Goal: Find specific page/section: Find specific page/section

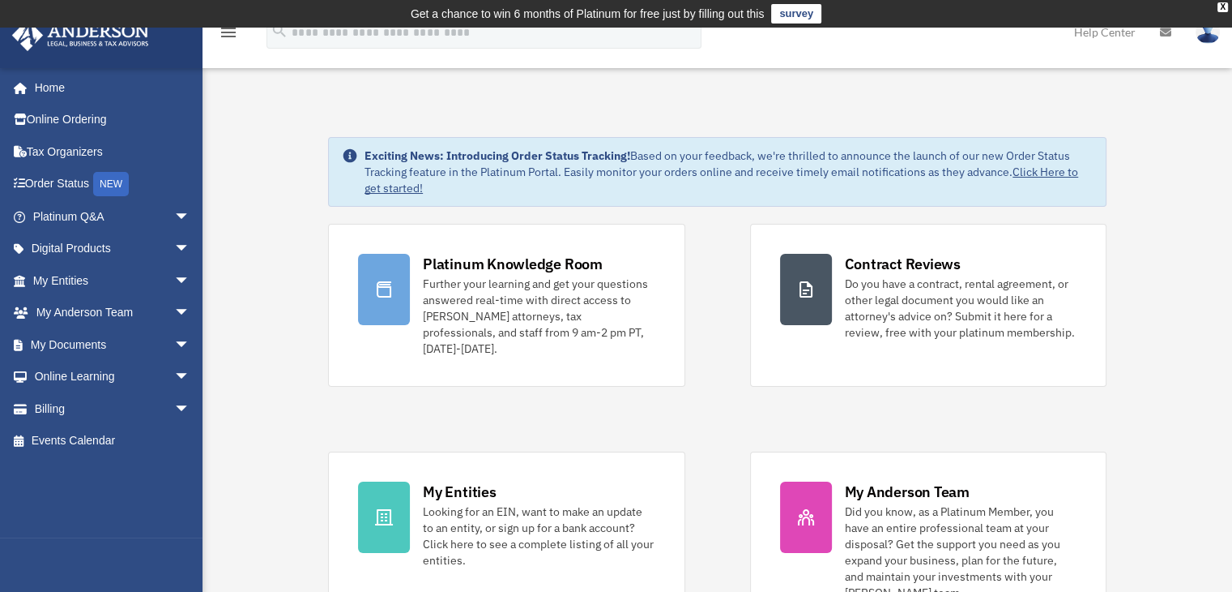
scroll to position [162, 0]
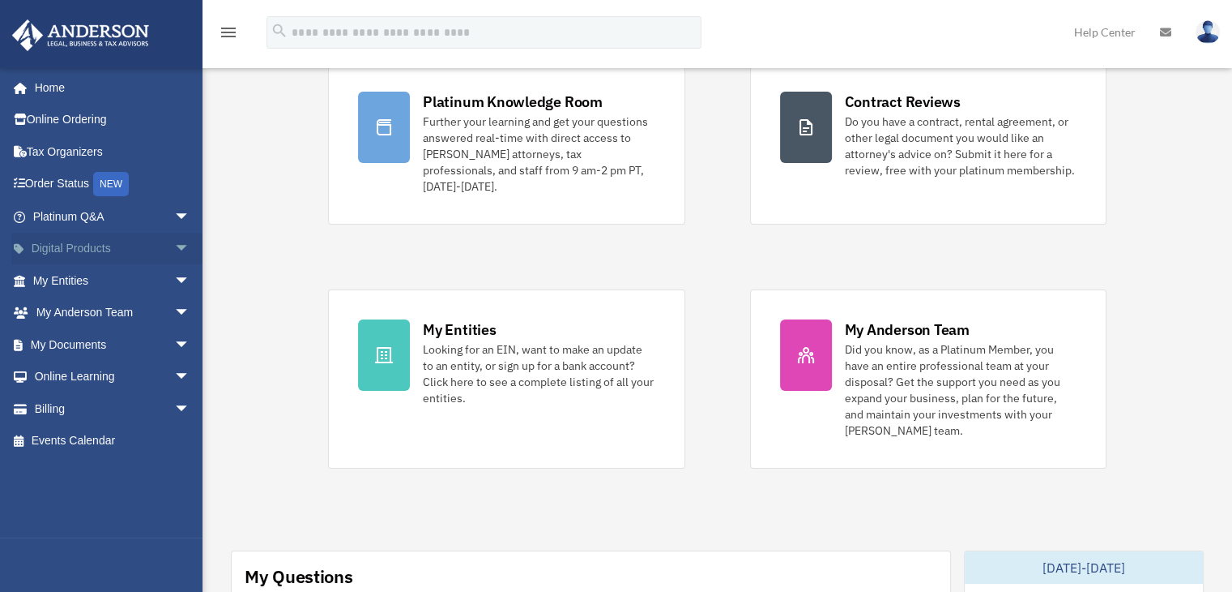
click at [174, 249] on span "arrow_drop_down" at bounding box center [190, 249] width 32 height 33
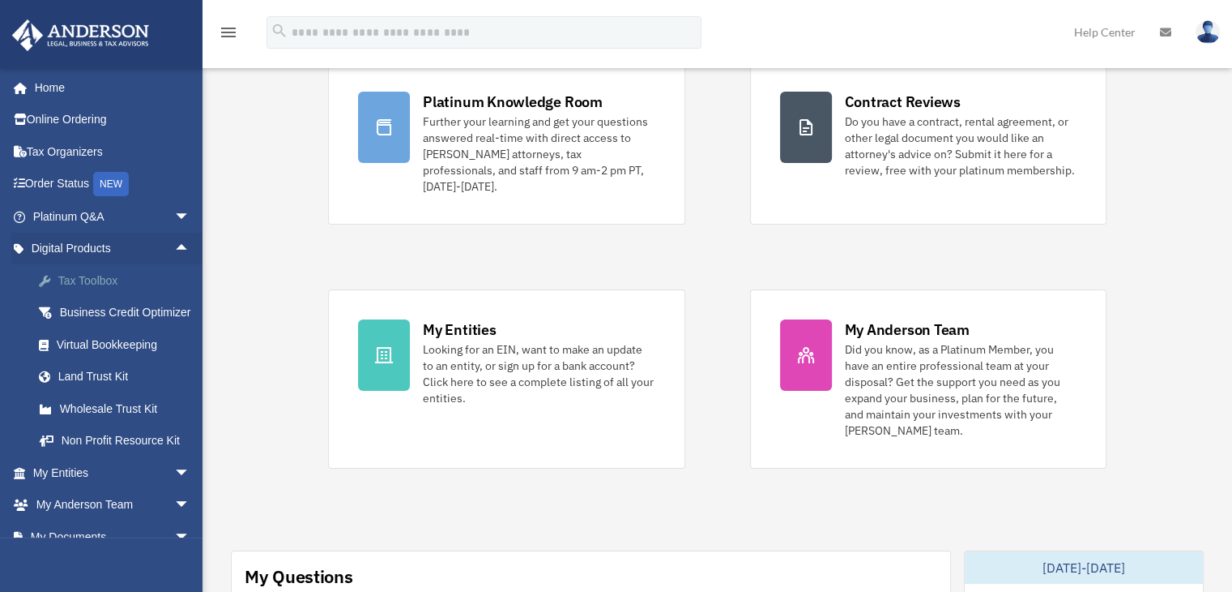
click at [101, 282] on div "Tax Toolbox" at bounding box center [126, 281] width 138 height 20
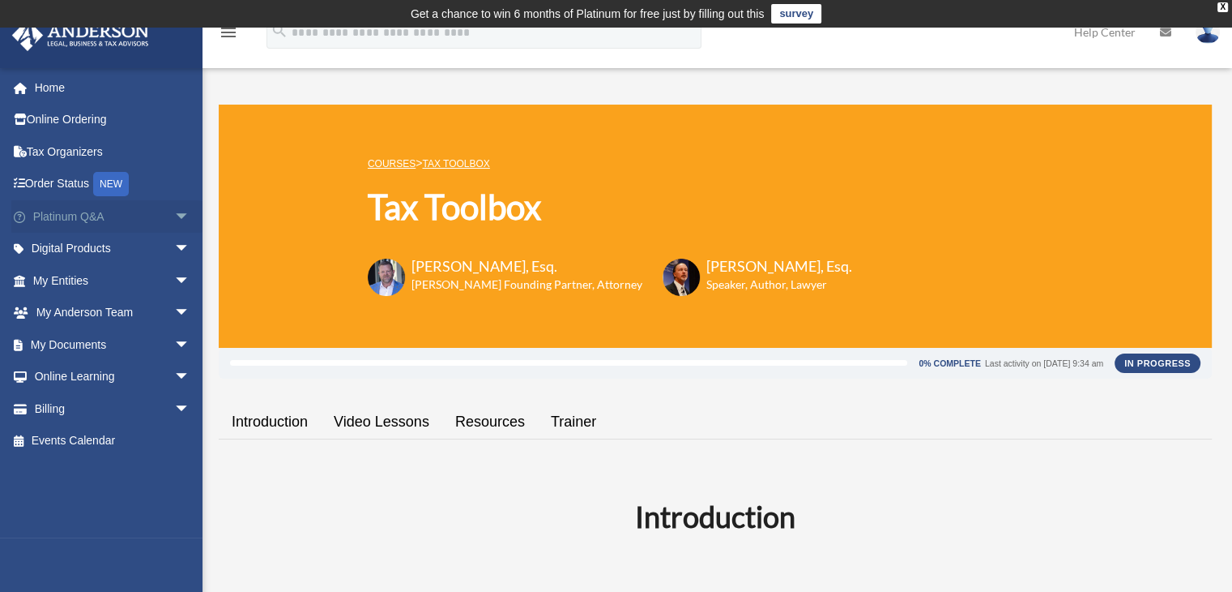
click at [174, 214] on span "arrow_drop_down" at bounding box center [190, 216] width 32 height 33
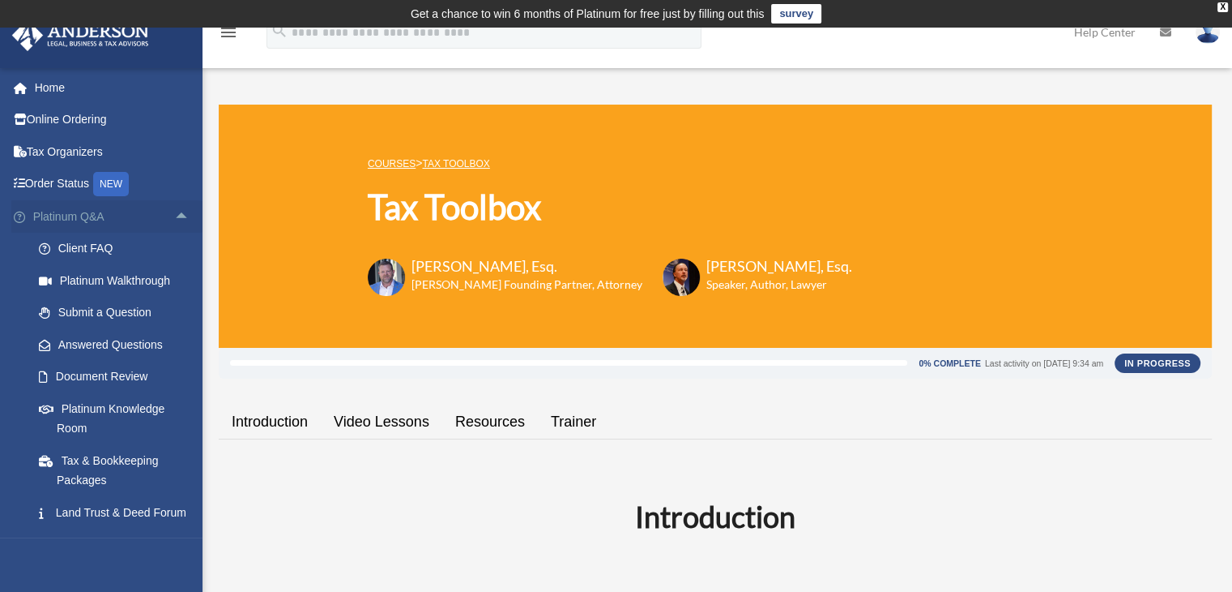
click at [174, 214] on span "arrow_drop_up" at bounding box center [190, 216] width 32 height 33
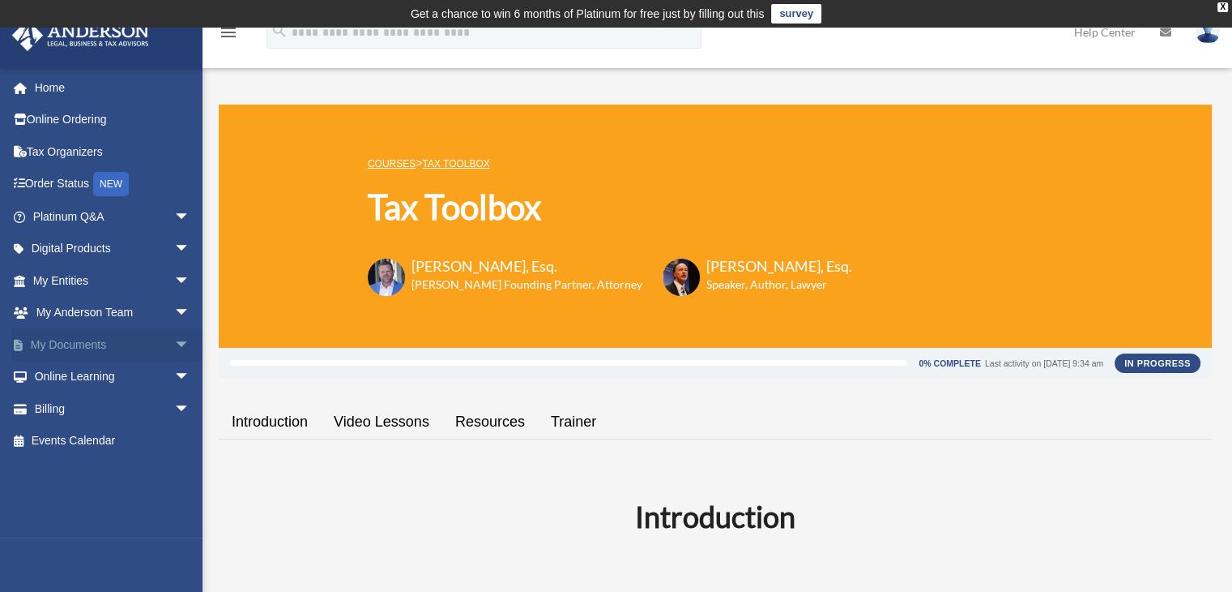
click at [177, 345] on span "arrow_drop_down" at bounding box center [190, 344] width 32 height 33
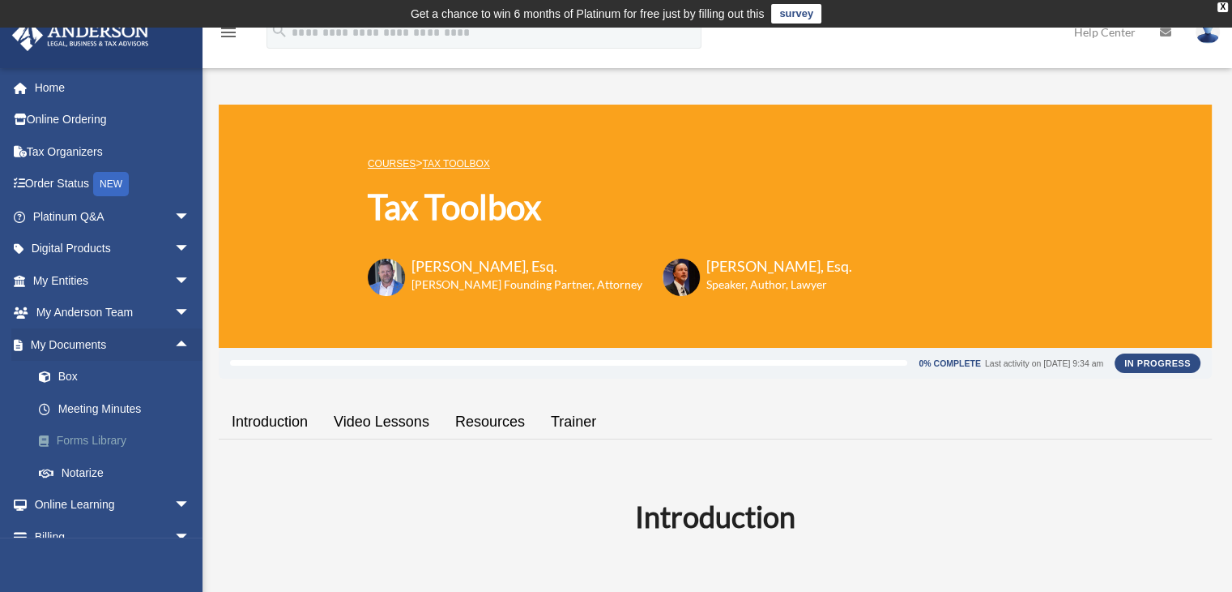
click at [130, 440] on link "Forms Library" at bounding box center [119, 441] width 192 height 32
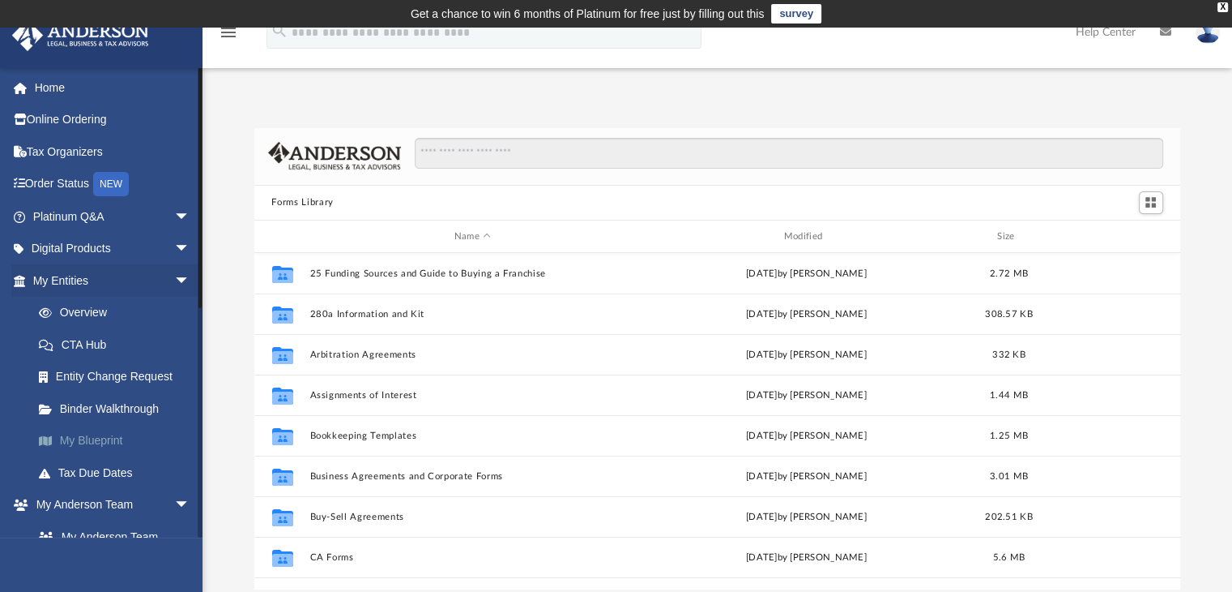
scroll to position [356, 914]
click at [174, 278] on span "arrow_drop_down" at bounding box center [190, 280] width 32 height 33
click at [174, 316] on span "arrow_drop_down" at bounding box center [190, 313] width 32 height 33
click at [174, 345] on span "arrow_drop_down" at bounding box center [190, 344] width 32 height 33
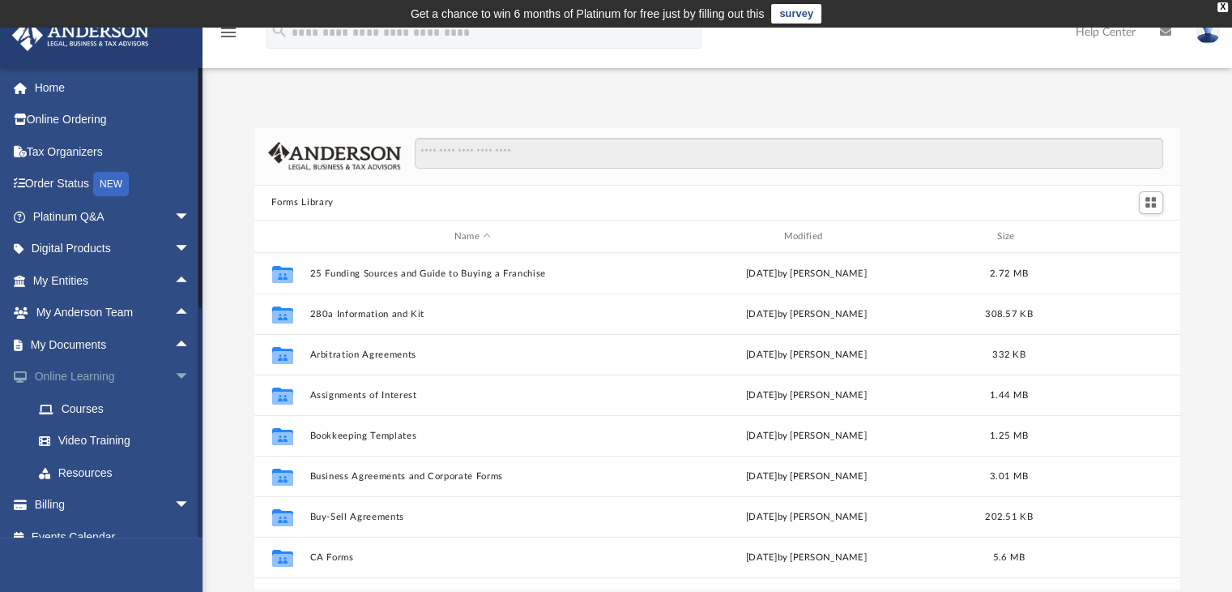
click at [174, 374] on span "arrow_drop_down" at bounding box center [190, 377] width 32 height 33
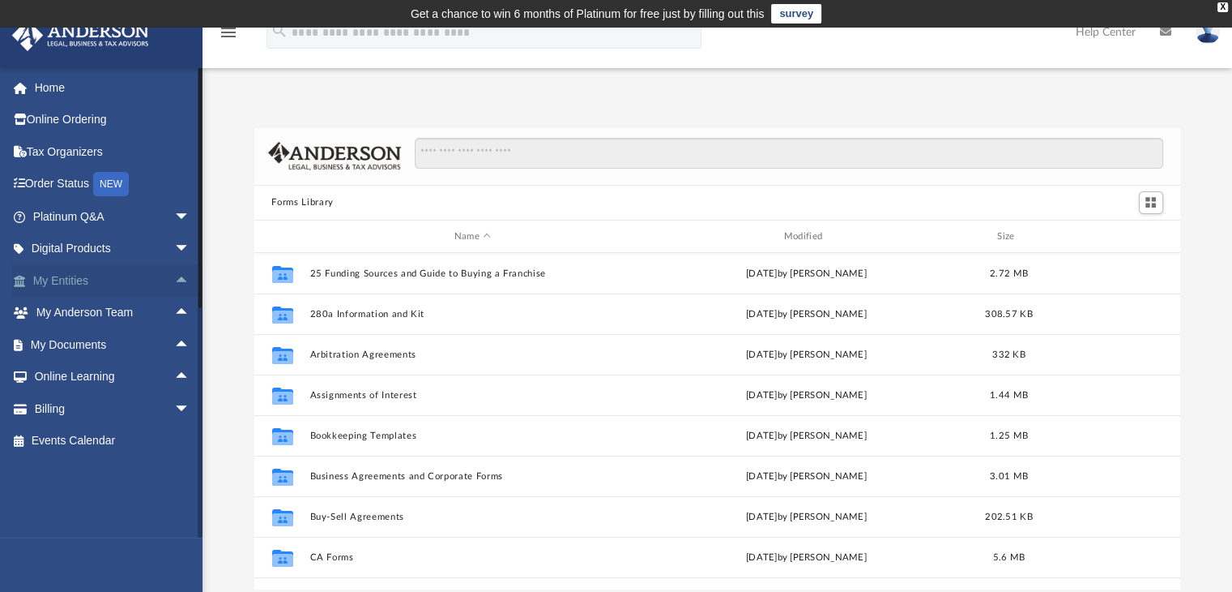
click at [174, 274] on span "arrow_drop_up" at bounding box center [190, 280] width 32 height 33
